Goal: Task Accomplishment & Management: Manage account settings

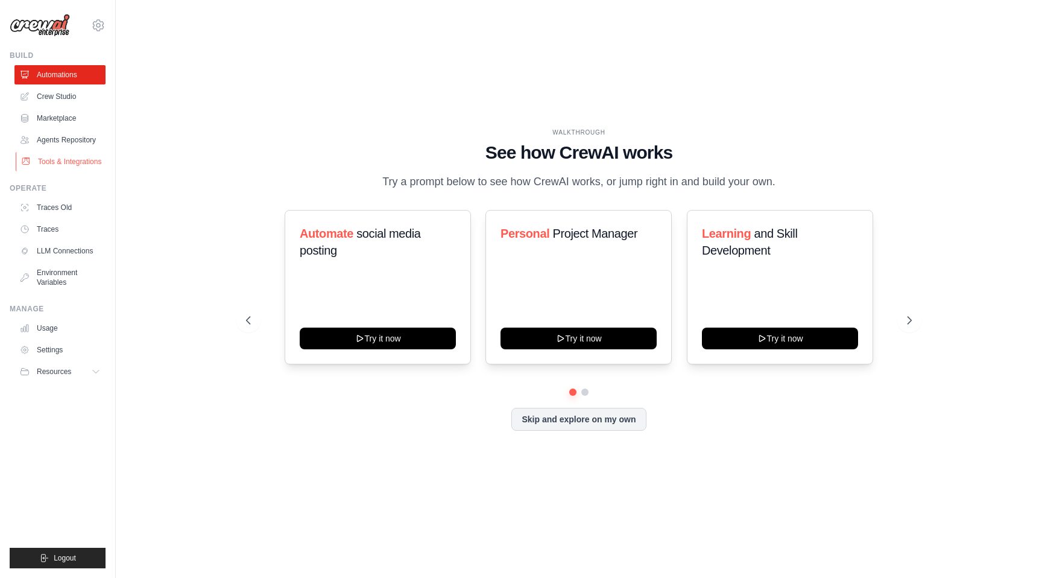
click at [55, 156] on link "Tools & Integrations" at bounding box center [61, 161] width 91 height 19
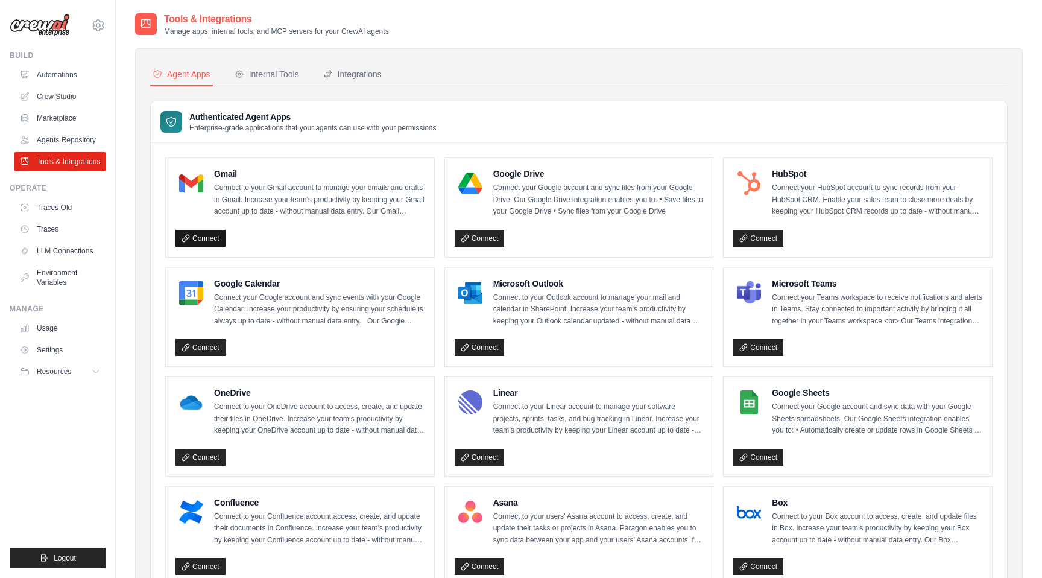
click at [192, 239] on link "Connect" at bounding box center [200, 238] width 50 height 17
click at [413, 84] on nav "Agent Apps Internal Tools Integrations" at bounding box center [579, 74] width 858 height 23
click at [379, 85] on button "Integrations" at bounding box center [352, 74] width 63 height 23
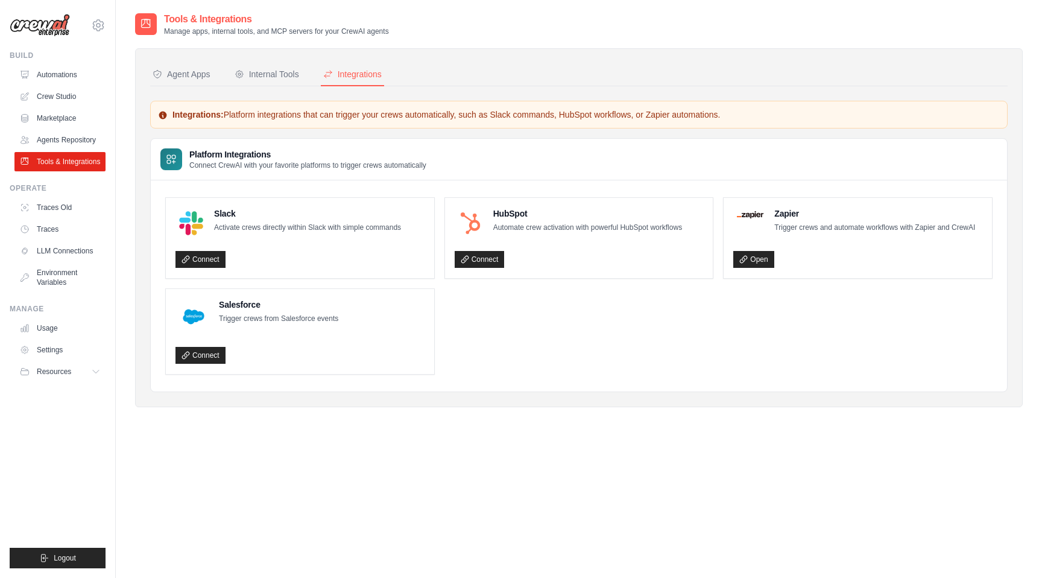
click at [372, 79] on div "Integrations" at bounding box center [352, 74] width 58 height 12
click at [708, 374] on div "Slack Activate crews directly within Slack with simple commands Connect HubSpot…" at bounding box center [579, 285] width 856 height 211
drag, startPoint x: 697, startPoint y: 344, endPoint x: 645, endPoint y: 317, distance: 58.5
click at [692, 342] on ul "Slack Activate crews directly within Slack with simple commands Connect HubSpot…" at bounding box center [578, 285] width 827 height 177
click at [273, 81] on button "Internal Tools" at bounding box center [266, 74] width 69 height 23
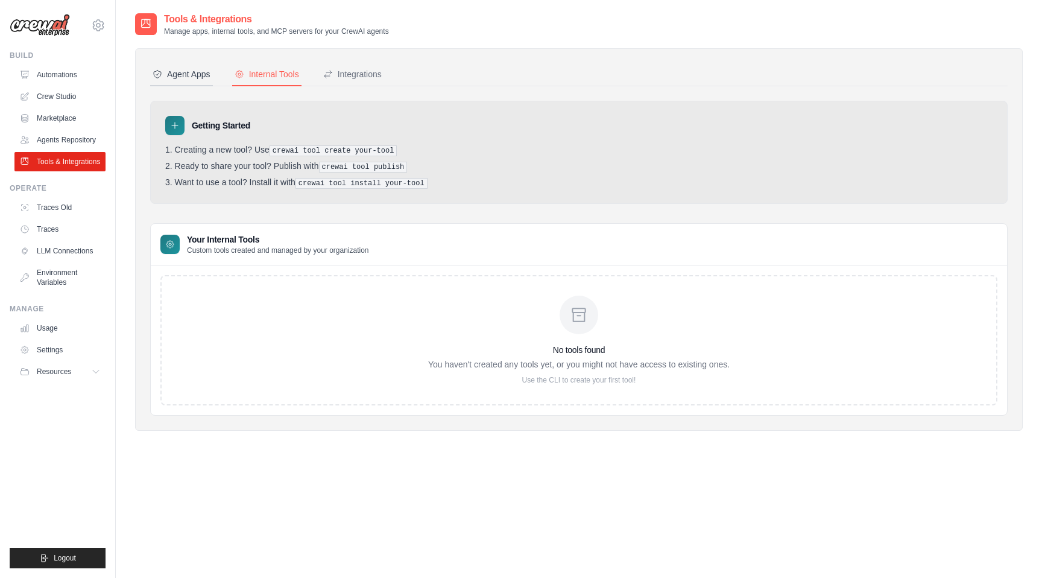
click at [166, 74] on div "Agent Apps" at bounding box center [182, 74] width 58 height 12
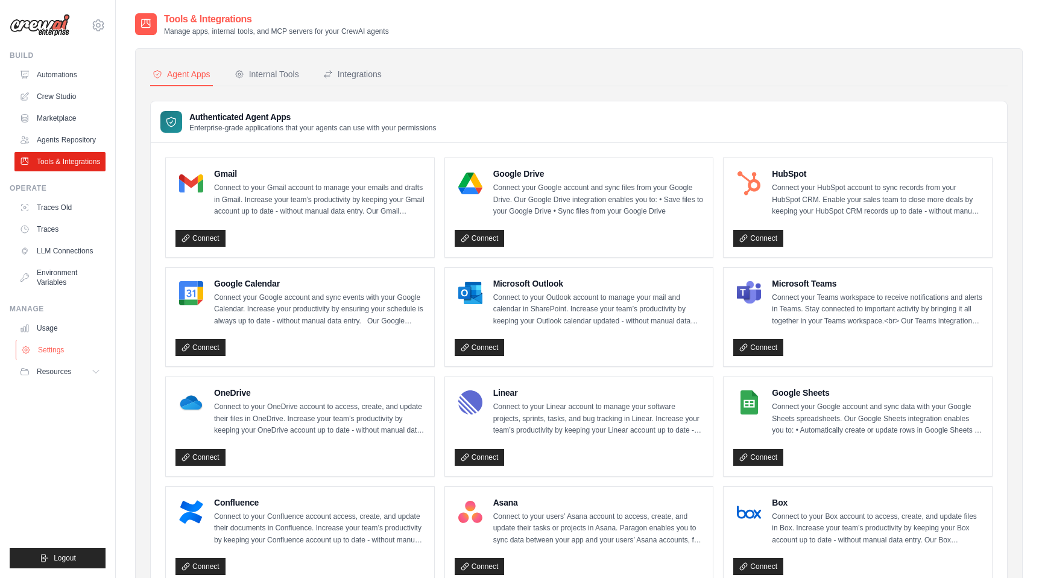
click at [52, 346] on link "Settings" at bounding box center [61, 349] width 91 height 19
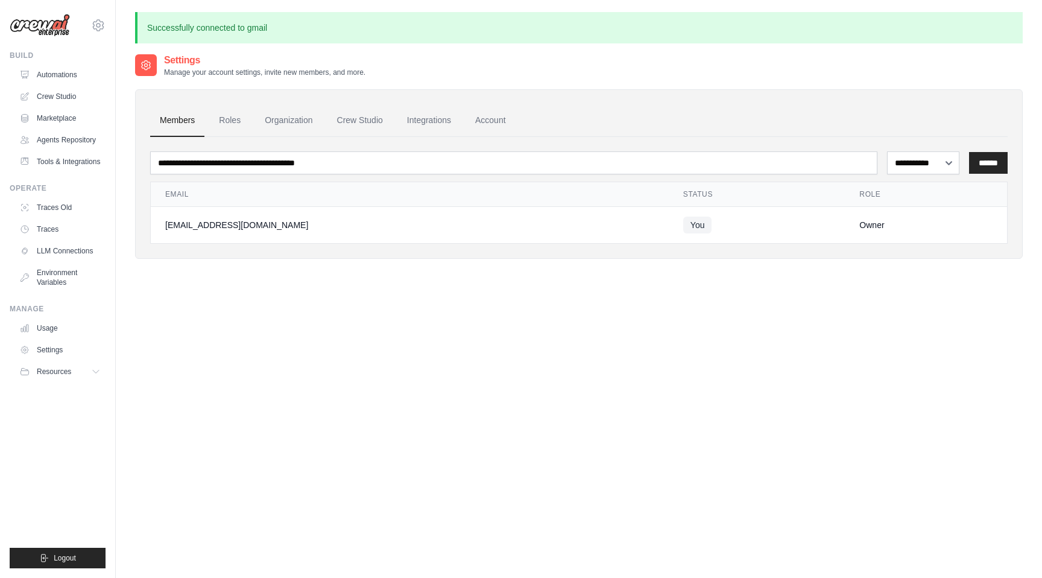
click at [669, 229] on td "You" at bounding box center [757, 225] width 177 height 37
click at [415, 124] on link "Integrations" at bounding box center [428, 120] width 63 height 33
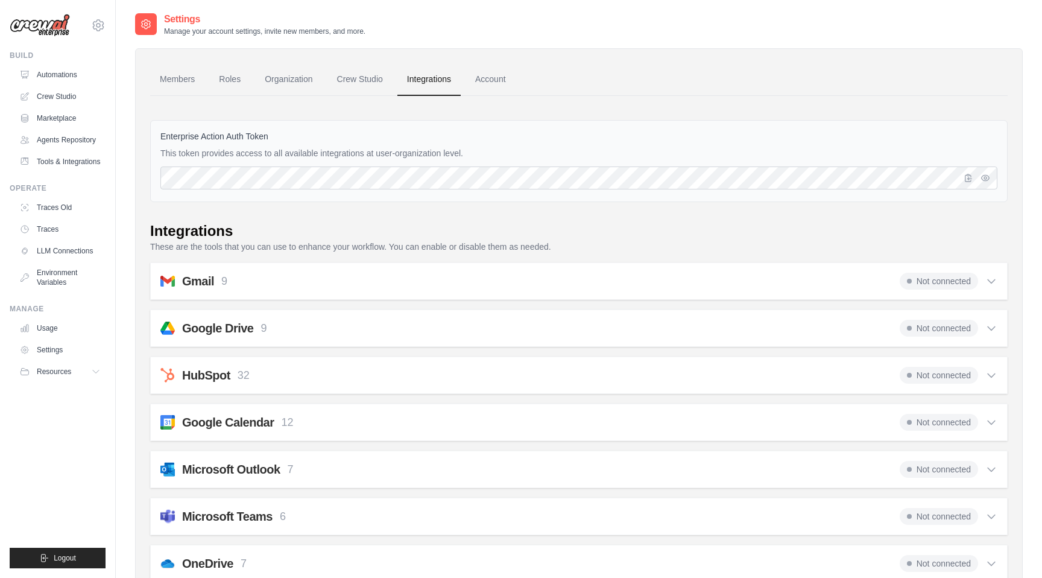
click at [930, 283] on span "Not connected" at bounding box center [939, 281] width 78 height 17
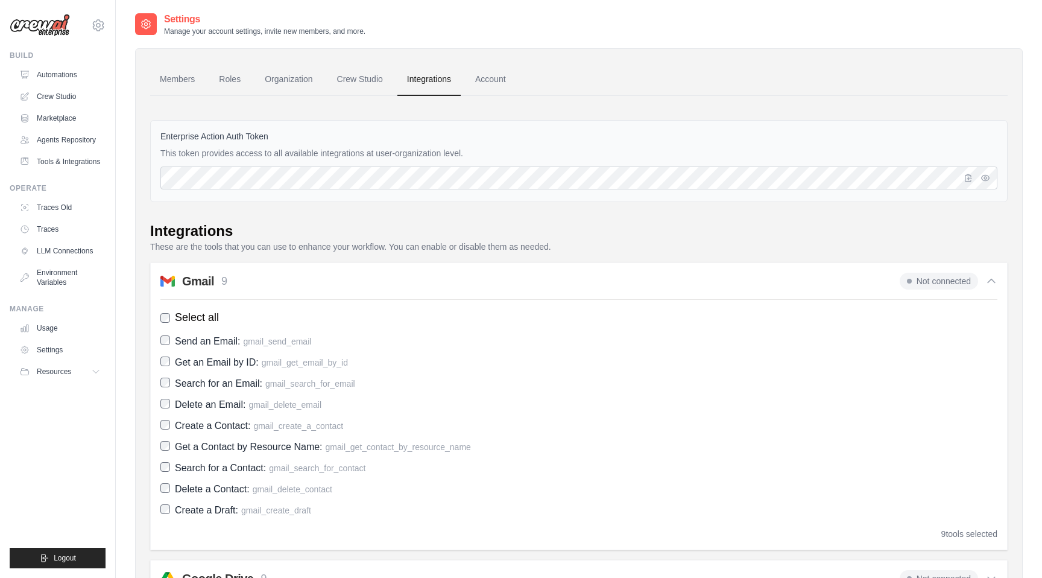
scroll to position [1, 0]
click at [929, 284] on span "Not connected" at bounding box center [939, 280] width 78 height 17
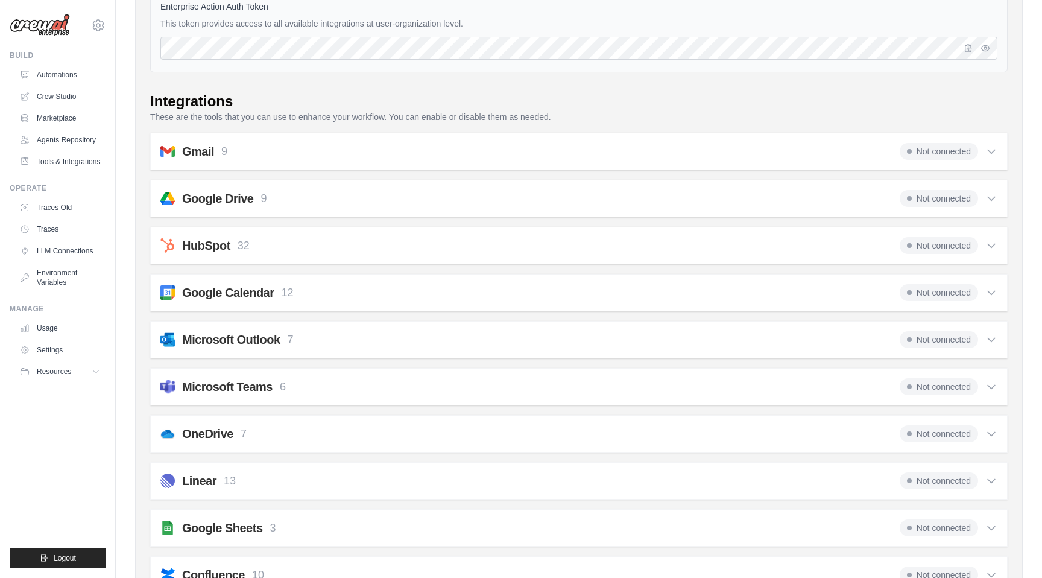
scroll to position [0, 0]
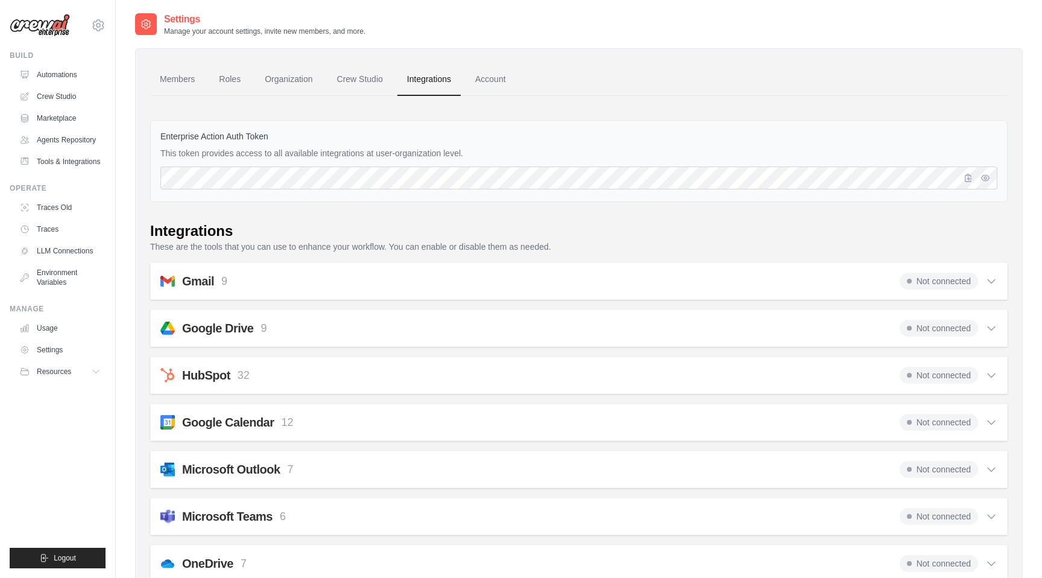
drag, startPoint x: 35, startPoint y: 7, endPoint x: 43, endPoint y: 21, distance: 16.5
click at [39, 14] on div "[EMAIL_ADDRESS][DOMAIN_NAME] Settings" at bounding box center [58, 19] width 96 height 39
click at [43, 22] on img at bounding box center [40, 25] width 60 height 23
click at [101, 25] on icon at bounding box center [98, 25] width 14 height 14
click at [121, 71] on span "Settings" at bounding box center [149, 75] width 95 height 12
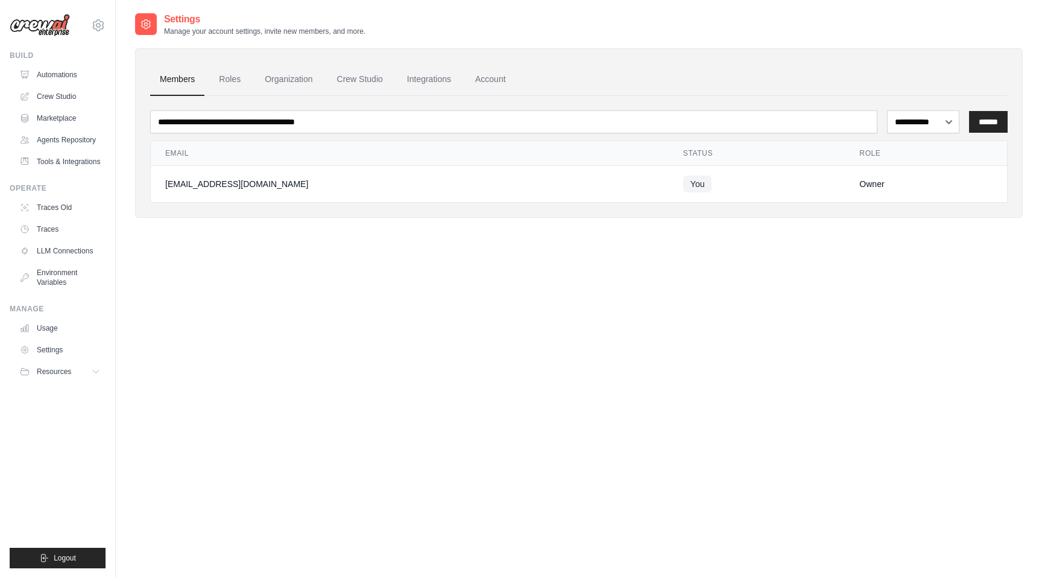
click at [544, 45] on div "**********" at bounding box center [579, 127] width 888 height 182
